Goal: Transaction & Acquisition: Purchase product/service

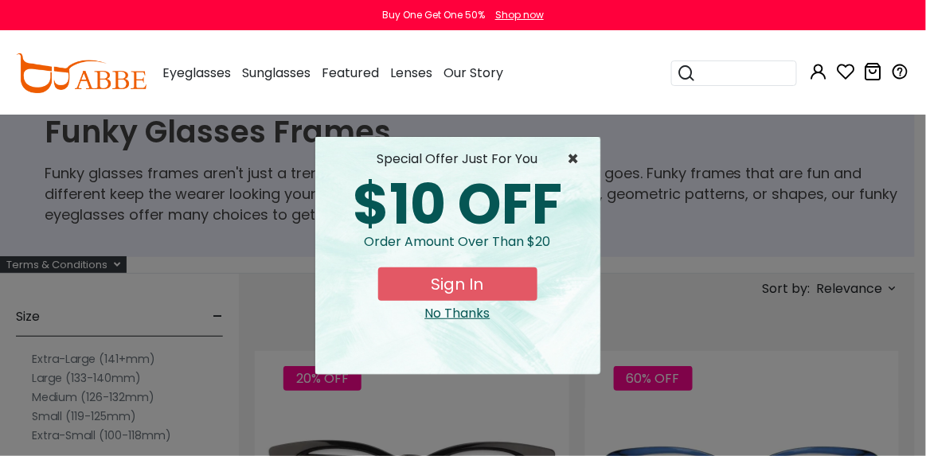
click at [570, 165] on span "×" at bounding box center [578, 159] width 20 height 19
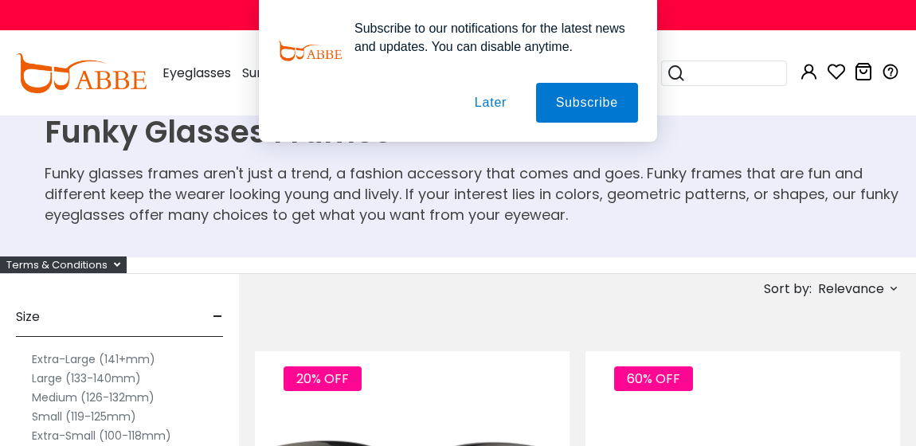
click at [0, 0] on button "Later" at bounding box center [0, 0] width 0 height 0
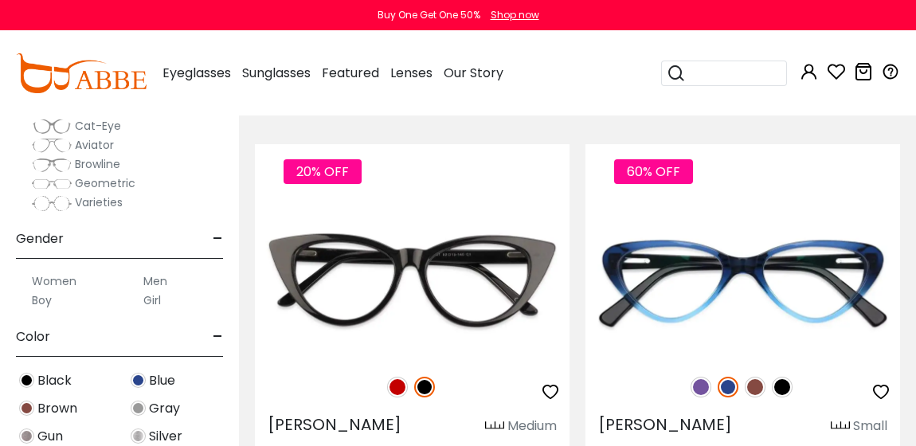
scroll to position [168, 0]
click at [53, 282] on label "Women" at bounding box center [54, 280] width 45 height 19
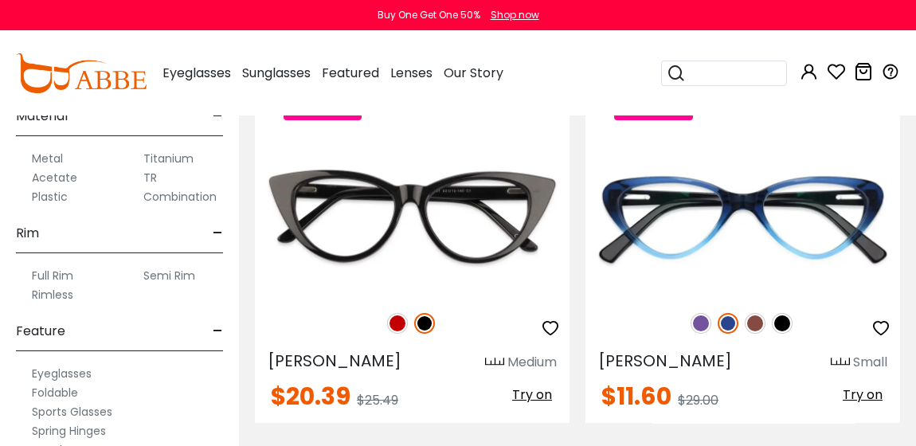
scroll to position [792, 0]
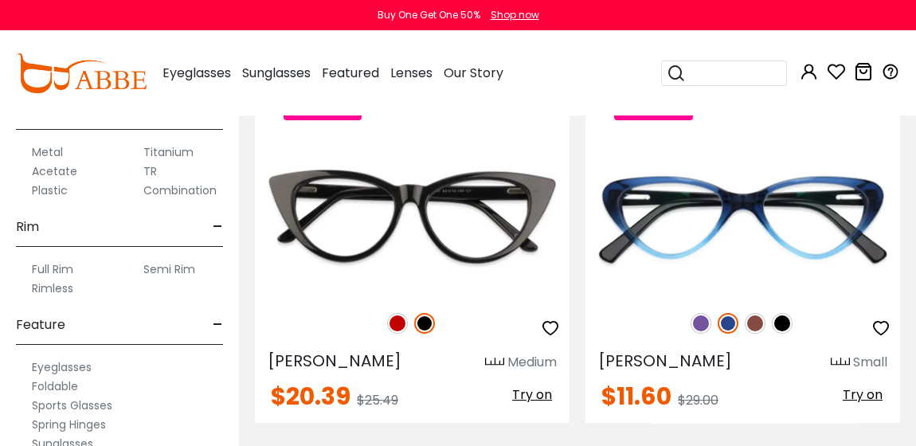
click at [53, 268] on label "Full Rim" at bounding box center [52, 269] width 41 height 19
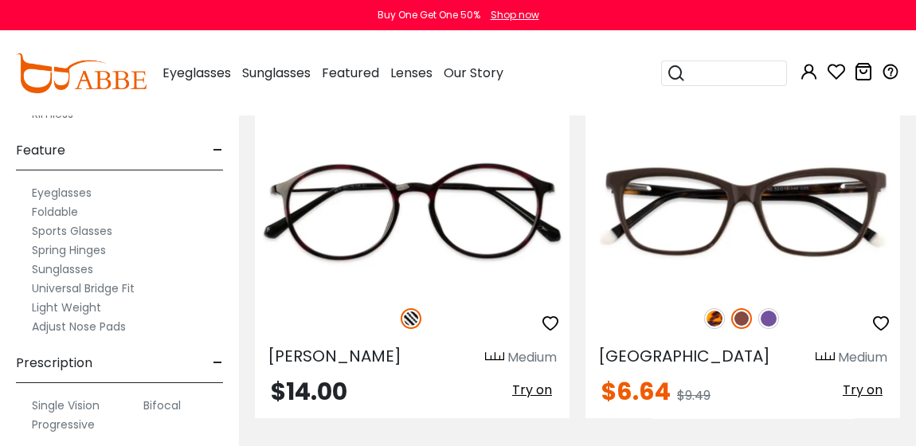
scroll to position [6927, 0]
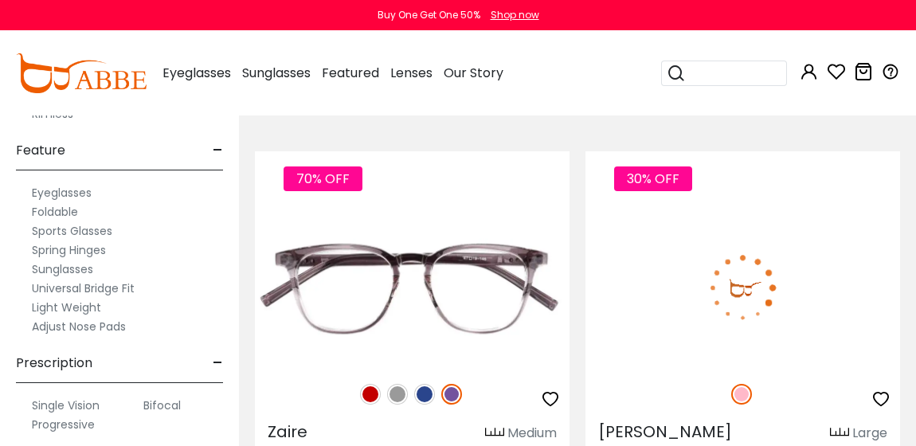
click at [645, 407] on div "30% OFF" at bounding box center [742, 393] width 315 height 33
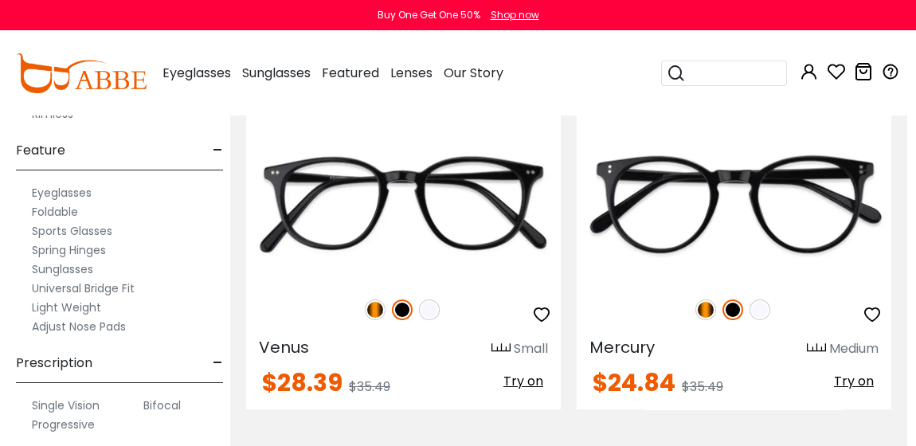
scroll to position [10833, 9]
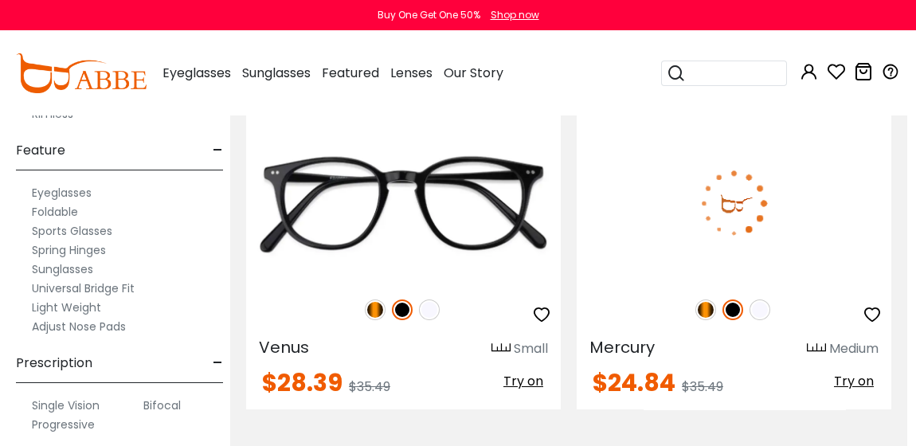
click at [695, 305] on img at bounding box center [705, 309] width 21 height 21
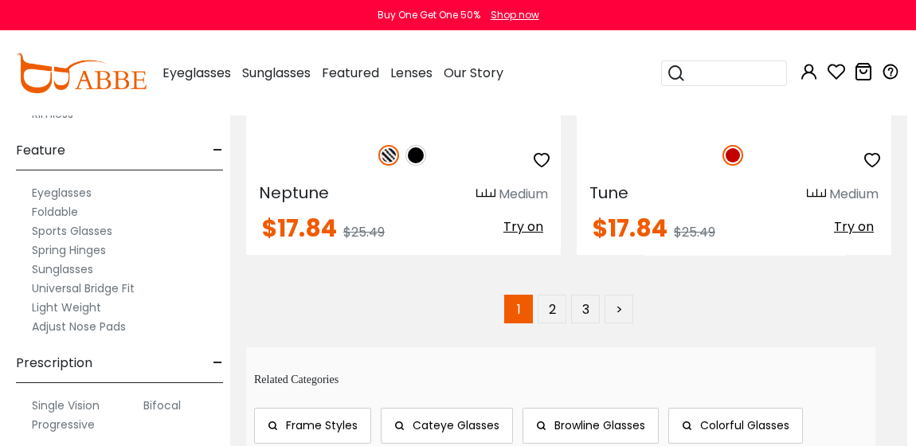
scroll to position [11820, 9]
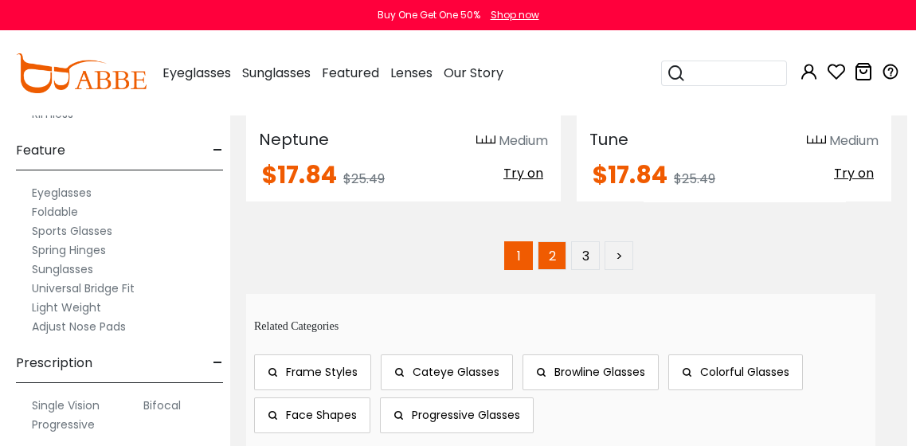
click at [551, 256] on link "2" at bounding box center [552, 255] width 29 height 29
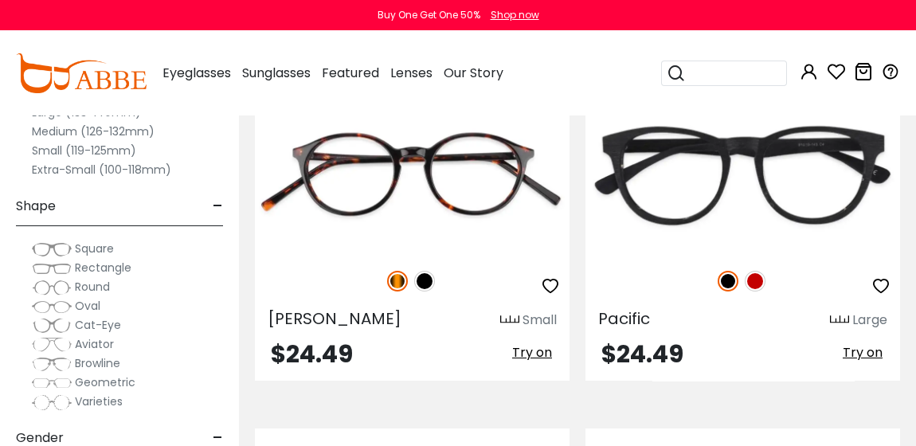
scroll to position [5770, 0]
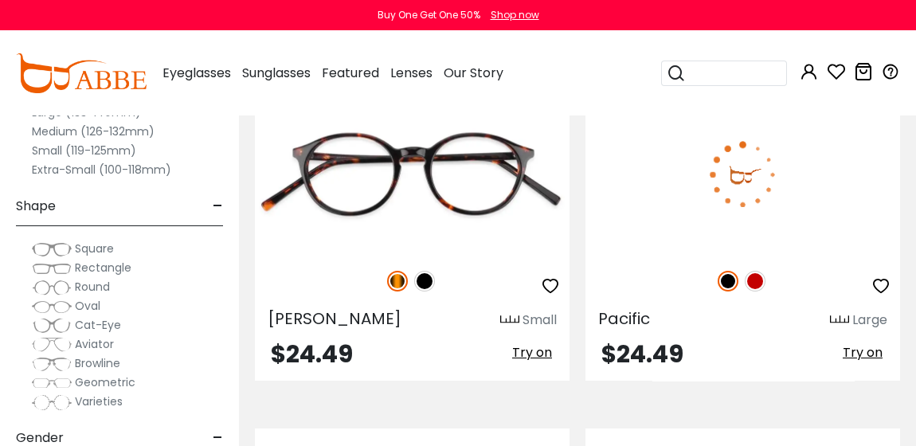
click at [755, 278] on img at bounding box center [755, 281] width 21 height 21
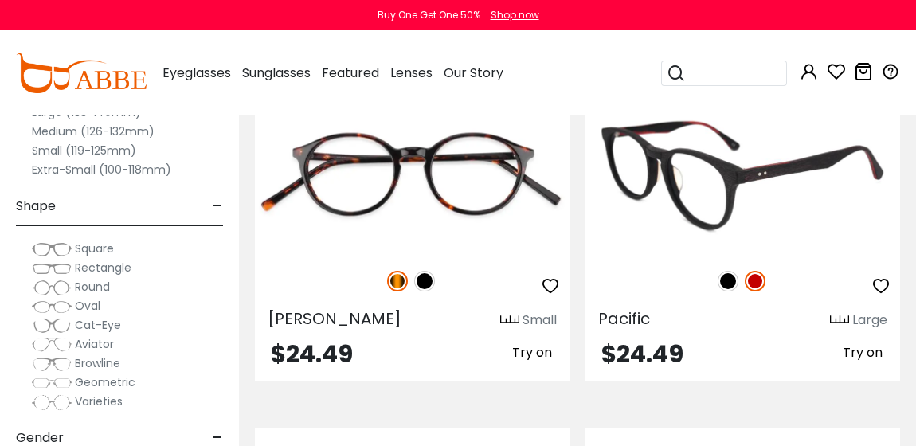
click at [758, 277] on img at bounding box center [755, 281] width 21 height 21
click at [753, 277] on img at bounding box center [755, 281] width 21 height 21
click at [747, 280] on img at bounding box center [755, 281] width 21 height 21
click at [735, 274] on img at bounding box center [728, 281] width 21 height 21
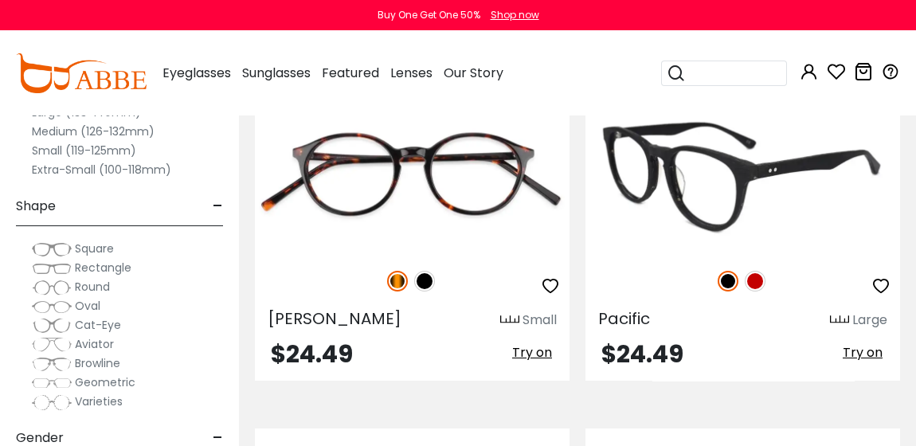
click at [759, 271] on div at bounding box center [742, 280] width 315 height 33
click at [752, 280] on img at bounding box center [755, 281] width 21 height 21
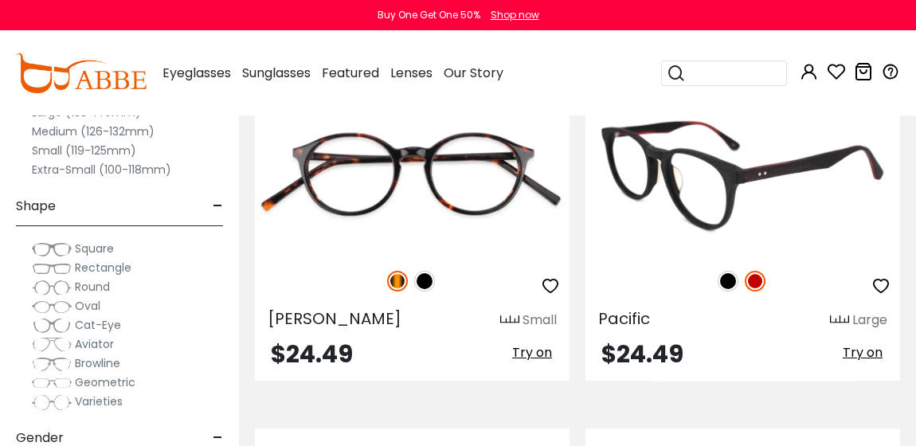
click at [751, 286] on img at bounding box center [755, 281] width 21 height 21
click at [627, 216] on img at bounding box center [742, 175] width 315 height 158
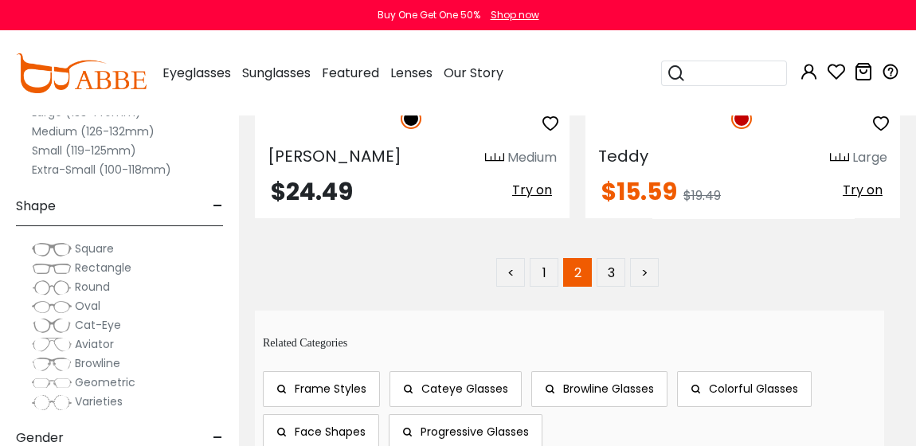
scroll to position [11778, 0]
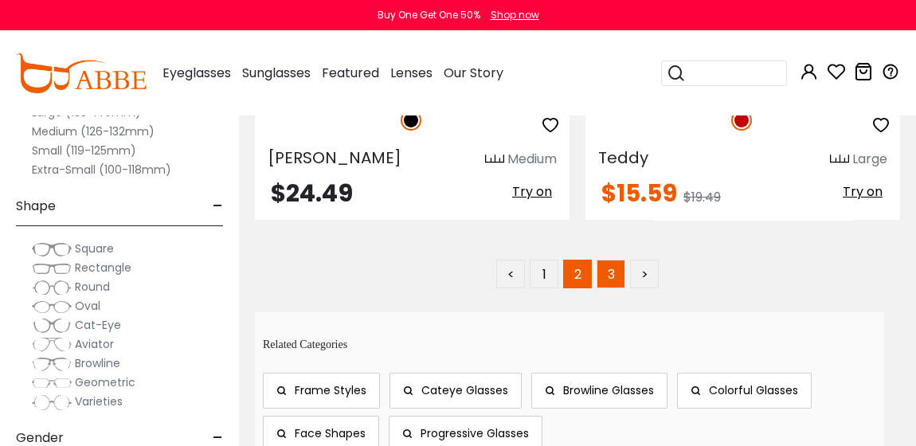
click at [612, 260] on link "3" at bounding box center [610, 274] width 29 height 29
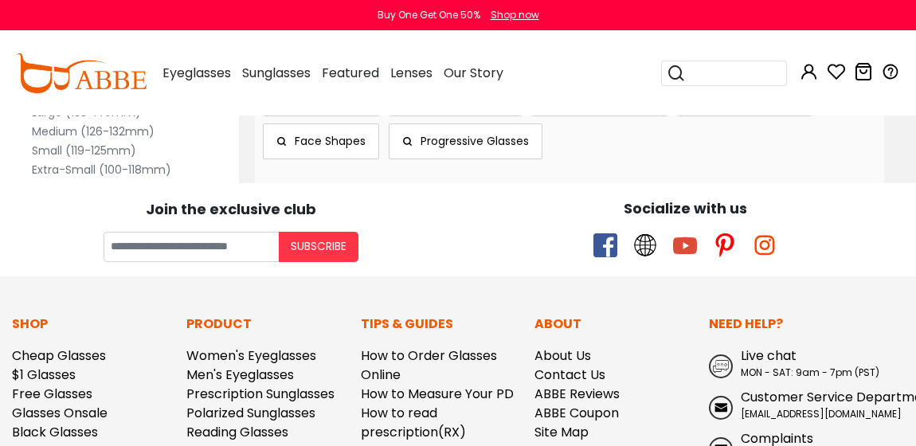
scroll to position [5444, 0]
